Goal: Task Accomplishment & Management: Manage account settings

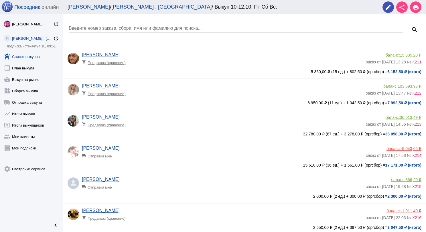
click at [37, 59] on link "add_shopping_cart Список выкупов" at bounding box center [31, 55] width 63 height 11
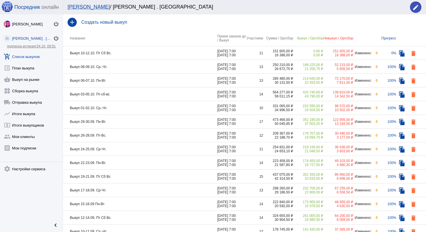
click at [128, 55] on td "Выкуп 10-12.10. Пт Сб Вс." at bounding box center [140, 53] width 154 height 14
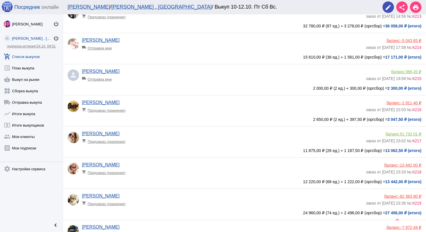
scroll to position [115, 0]
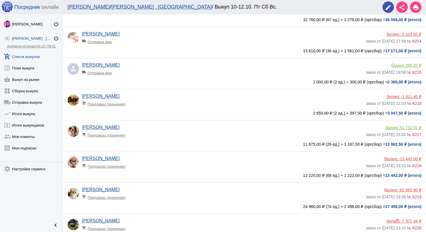
click at [176, 102] on app-delivery-type "shopping_cart Предзаказ (хранение)" at bounding box center [222, 102] width 281 height 7
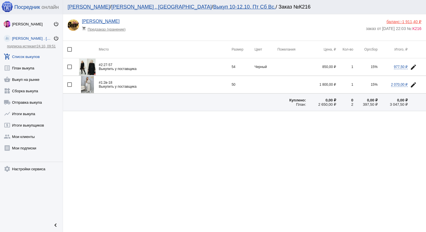
click at [412, 20] on span "-1 911,40 ₽" at bounding box center [411, 21] width 21 height 5
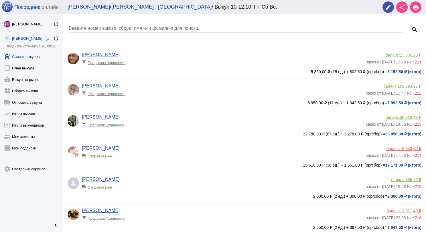
click at [174, 92] on app-delivery-type "shopping_cart Предзаказ (хранение)" at bounding box center [222, 92] width 281 height 7
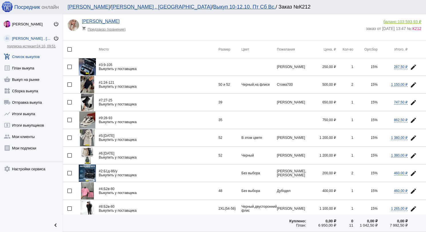
scroll to position [29, 0]
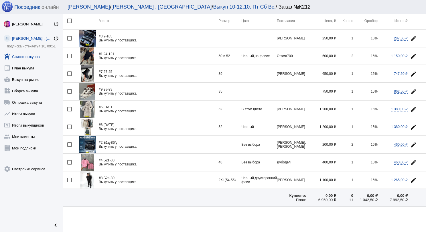
click at [89, 105] on img at bounding box center [87, 109] width 15 height 17
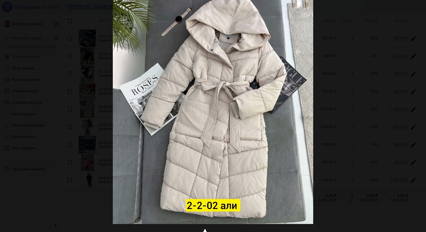
scroll to position [0, 0]
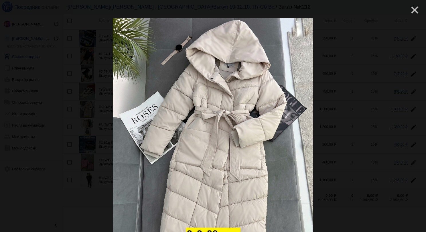
click at [409, 11] on mat-icon "close" at bounding box center [412, 7] width 7 height 7
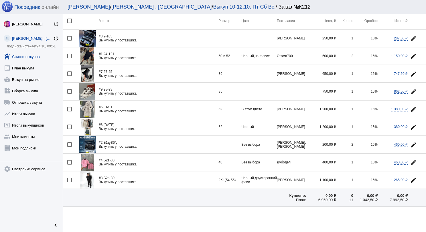
click at [85, 88] on img at bounding box center [87, 91] width 16 height 17
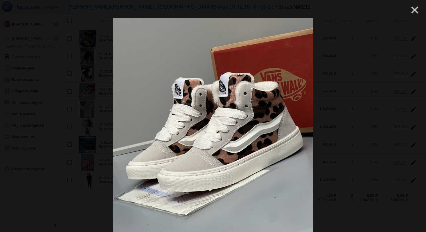
click at [410, 10] on mat-icon "close" at bounding box center [412, 7] width 7 height 7
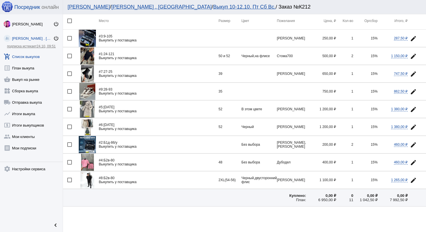
click at [87, 157] on img at bounding box center [87, 162] width 13 height 17
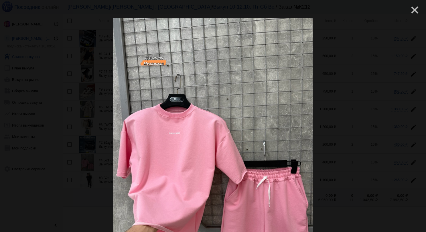
click at [409, 11] on mat-icon "close" at bounding box center [412, 7] width 7 height 7
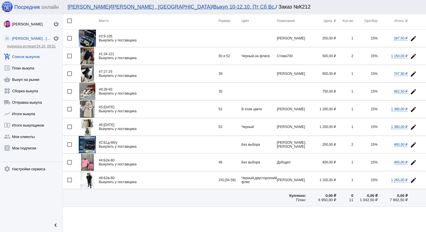
click at [31, 57] on link "add_shopping_cart Список выкупов" at bounding box center [31, 55] width 63 height 11
